Goal: Information Seeking & Learning: Get advice/opinions

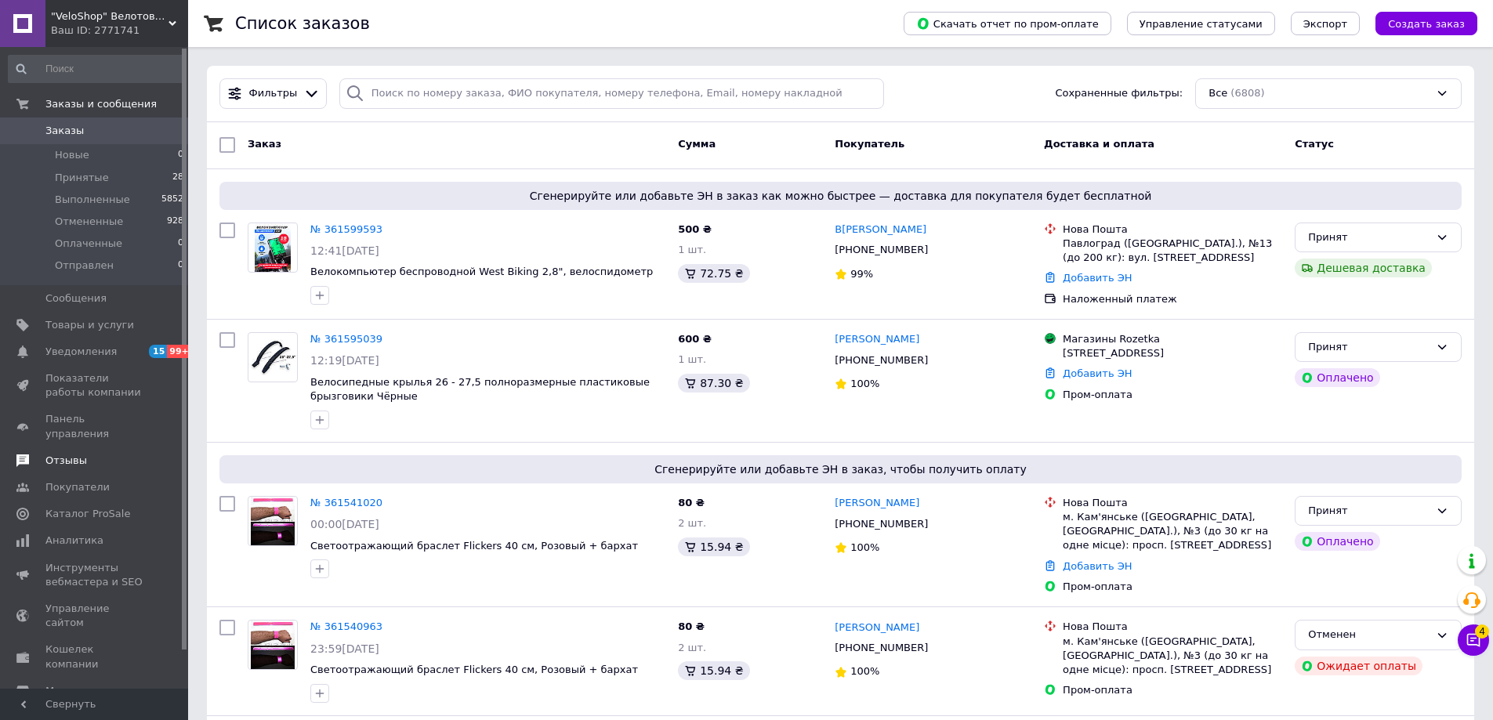
click at [101, 454] on span "Отзывы" at bounding box center [95, 461] width 100 height 14
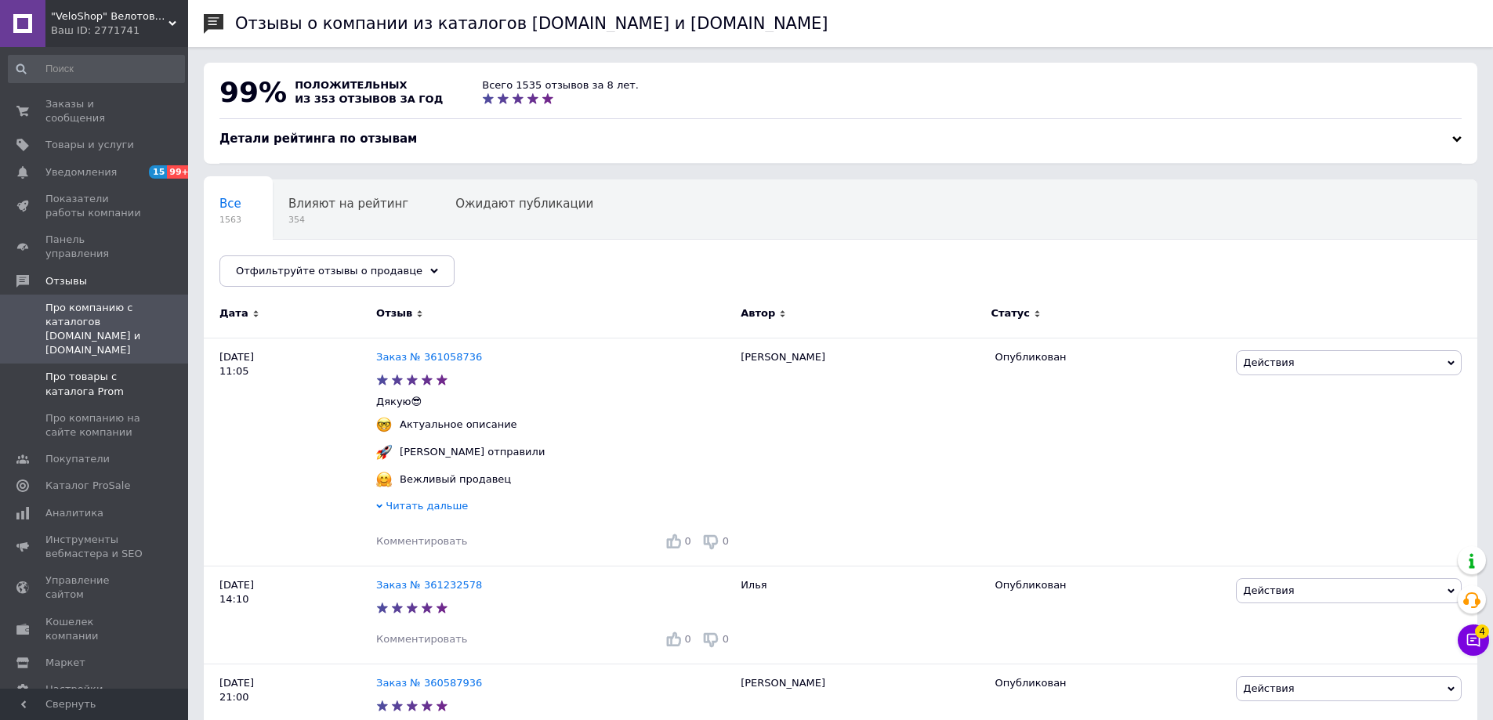
click at [107, 370] on span "Про товары с каталога Prom" at bounding box center [95, 384] width 100 height 28
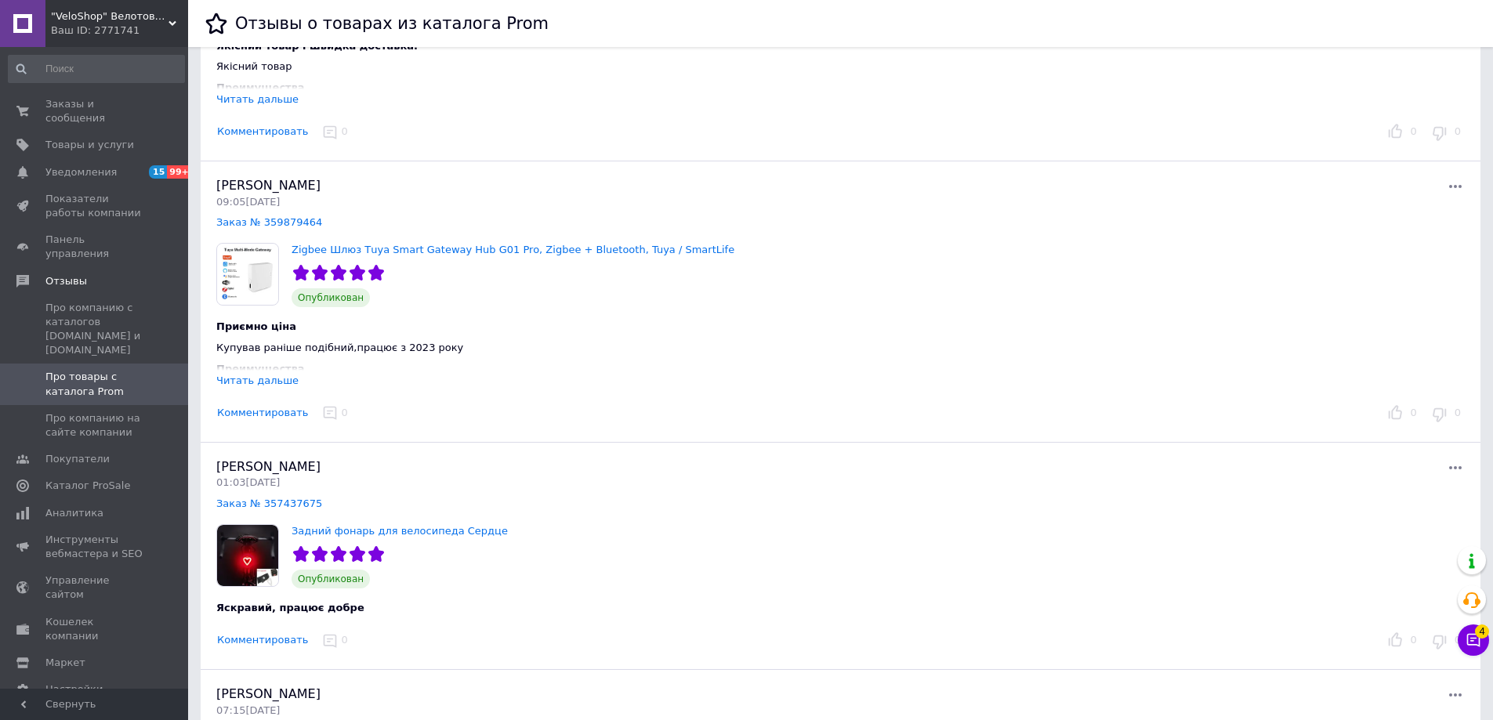
scroll to position [314, 0]
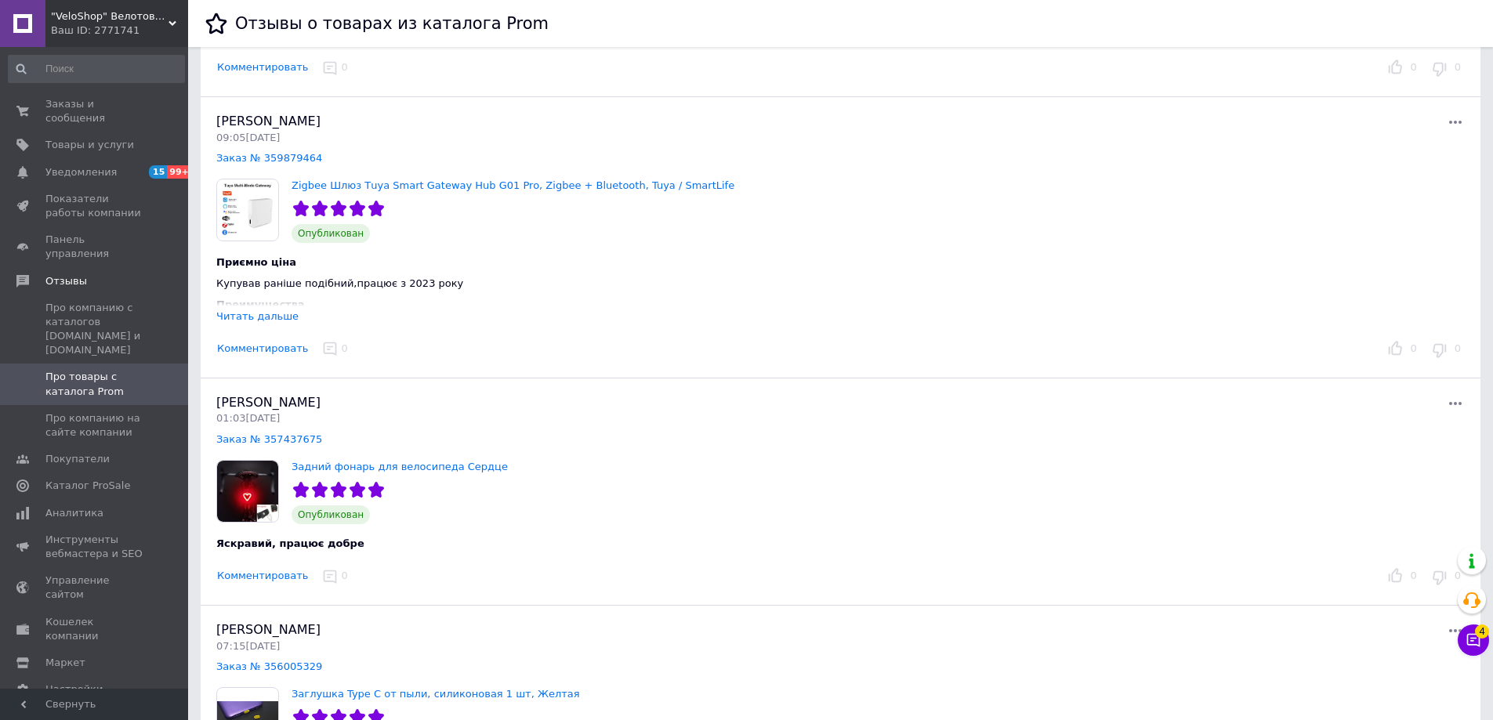
click at [262, 310] on div "Читать дальше" at bounding box center [257, 316] width 82 height 12
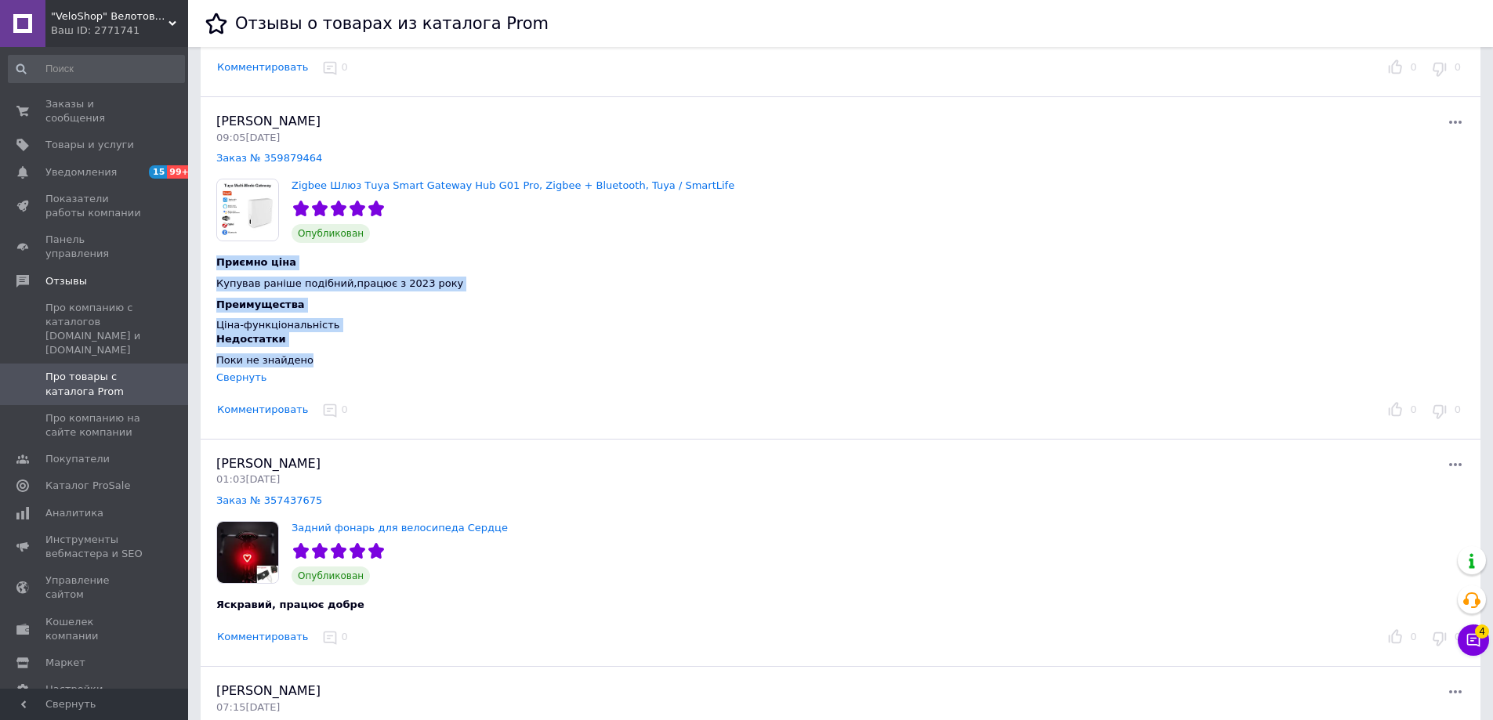
drag, startPoint x: 217, startPoint y: 266, endPoint x: 313, endPoint y: 355, distance: 130.9
click at [313, 355] on div "Приємно ціна Купував раніше подібний,працює з 2023 року Преимущества Ціна-функц…" at bounding box center [628, 314] width 849 height 142
copy div "Приємно ціна Купував раніше подібний,працює з 2023 року Преимущества Ціна-функц…"
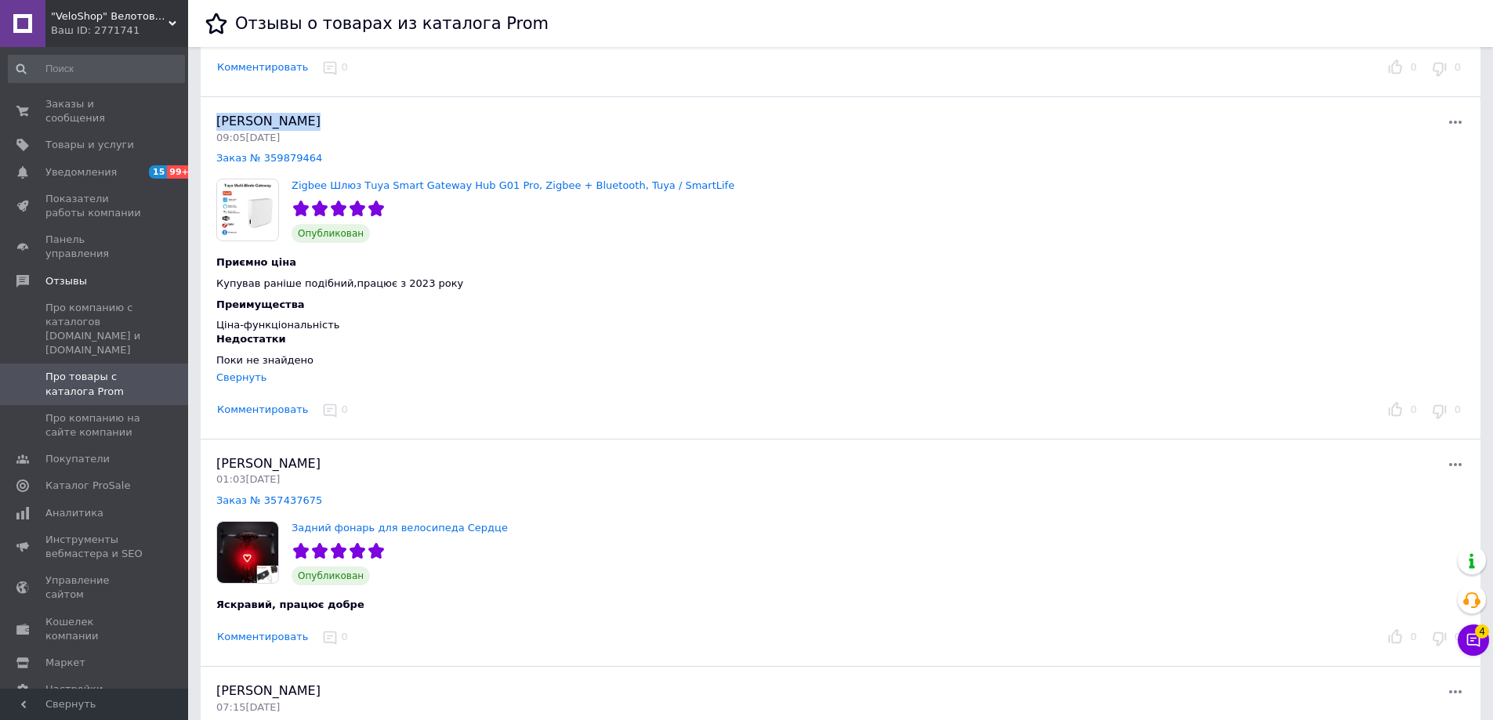
drag, startPoint x: 303, startPoint y: 118, endPoint x: 215, endPoint y: 124, distance: 88.0
click at [215, 124] on div "[PERSON_NAME] 09:05[DATE] Заказ № 359879464 Zigbee Шлюз Тuya Smart Gateway Hub …" at bounding box center [841, 268] width 1280 height 343
copy span "[PERSON_NAME]"
click at [470, 101] on div "[PERSON_NAME] 09:05[DATE] Заказ № 359879464 Zigbee Шлюз Тuya Smart Gateway Hub …" at bounding box center [841, 268] width 1280 height 343
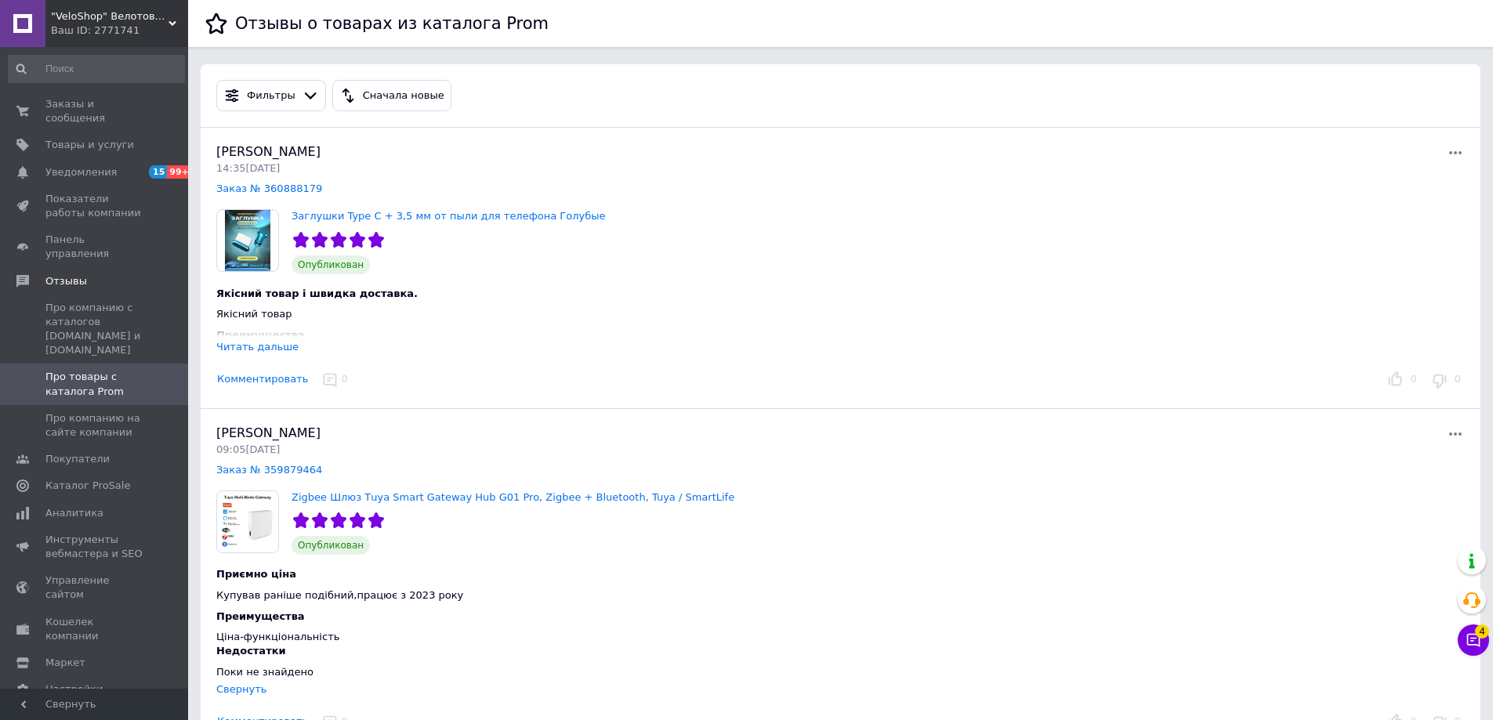
scroll to position [0, 0]
click at [264, 348] on div "Читать дальше" at bounding box center [257, 349] width 82 height 12
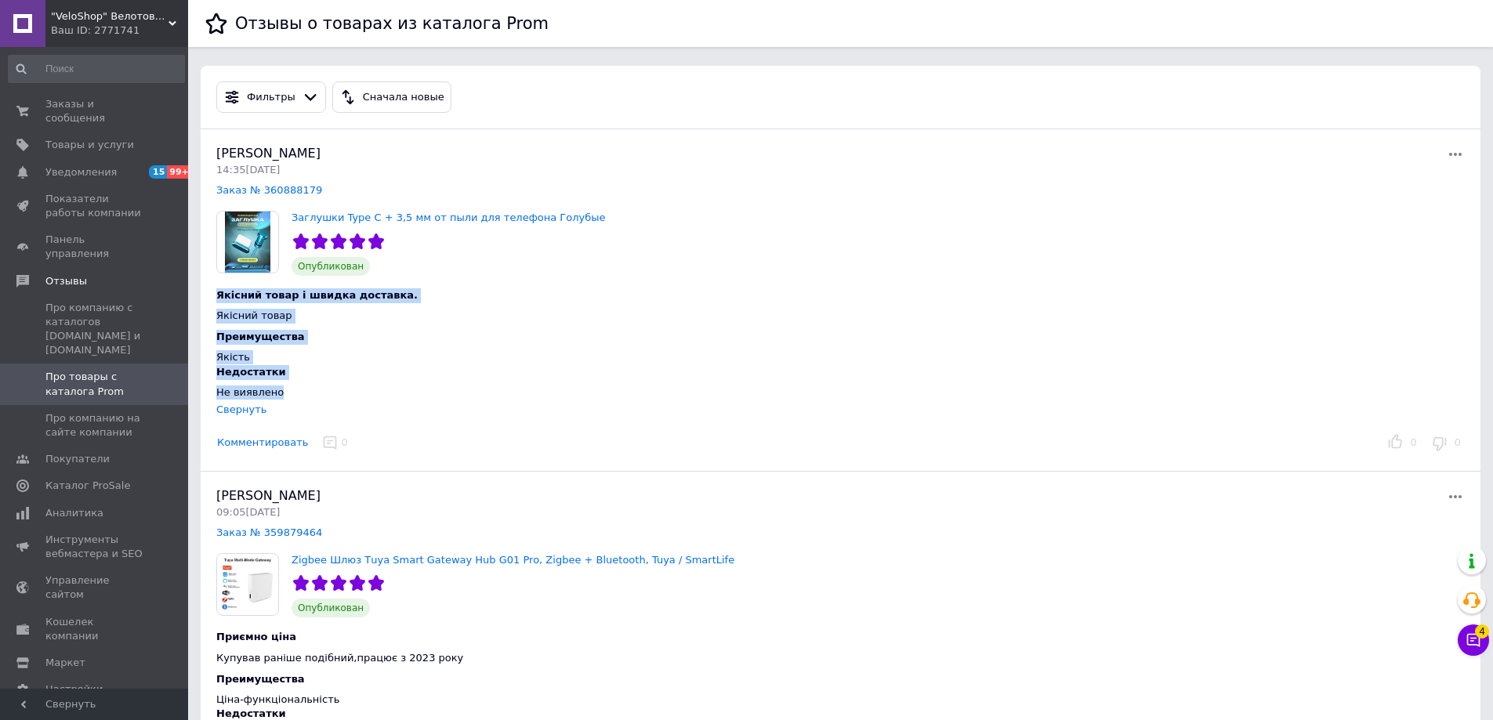
drag, startPoint x: 270, startPoint y: 386, endPoint x: 219, endPoint y: 299, distance: 101.5
click at [219, 299] on div "Якісний товар і швидка доставка. Якісний товар Преимущества Якість Недостатки Н…" at bounding box center [628, 347] width 849 height 142
copy div "Якісний товар і швидка доставка. Якісний товар Преимущества Якість Недостатки Н…"
drag, startPoint x: 231, startPoint y: 151, endPoint x: 368, endPoint y: 152, distance: 137.2
click at [363, 151] on div "[PERSON_NAME] 14:35[DATE] Заказ № 360888179 Заглушки Type C + 3,5 мм от пыли дл…" at bounding box center [841, 300] width 1280 height 343
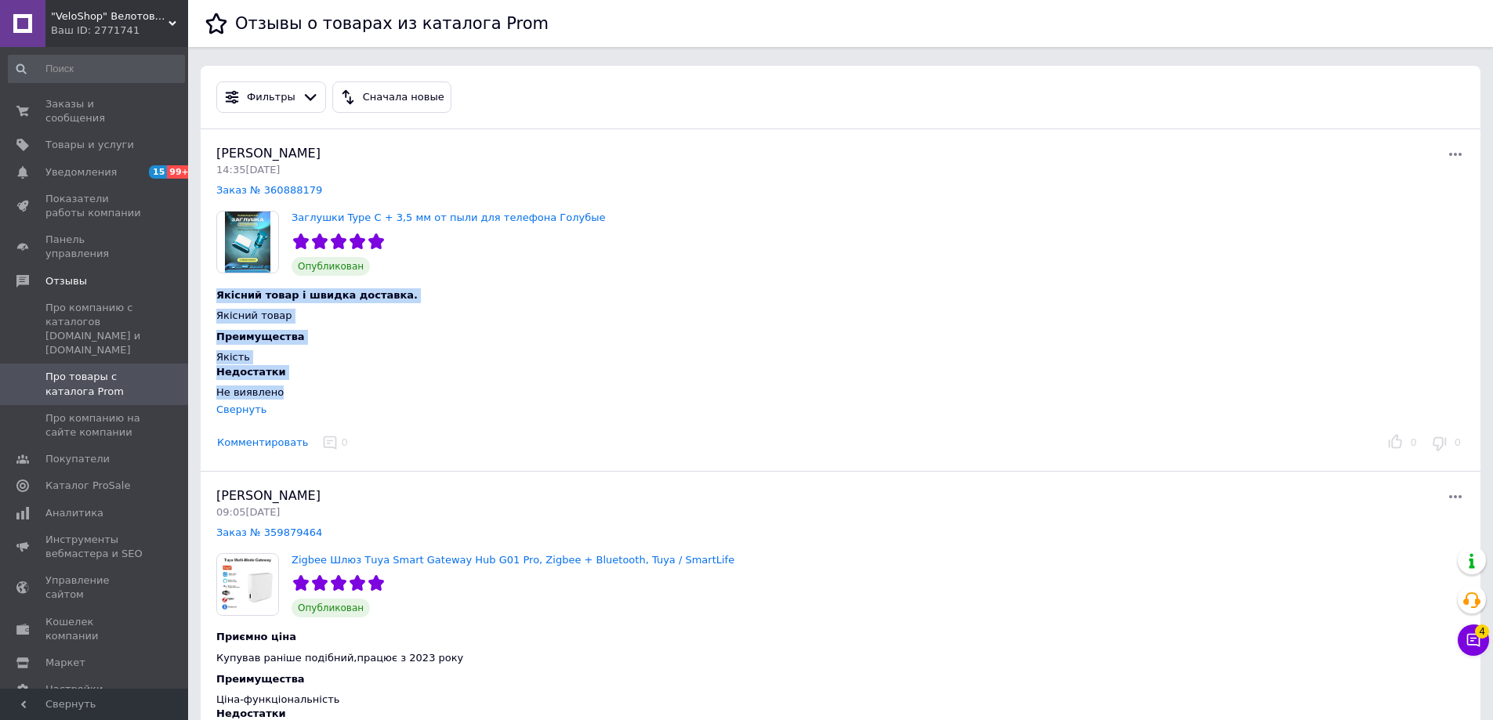
copy span "[PERSON_NAME]"
